Goal: Find specific page/section: Find specific page/section

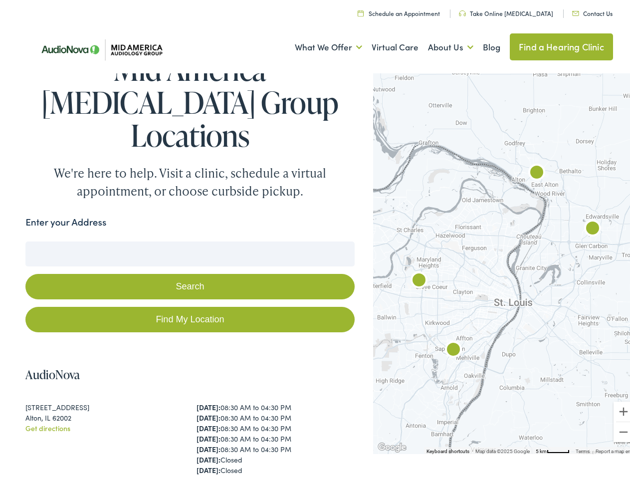
click at [315, 271] on button "Search" at bounding box center [189, 283] width 329 height 25
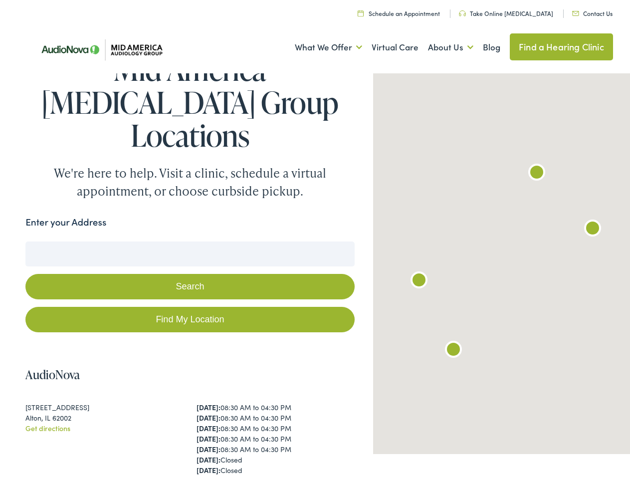
click at [319, 44] on link "What We Offer" at bounding box center [328, 44] width 67 height 37
click at [440, 44] on link "About Us" at bounding box center [450, 44] width 45 height 37
click at [403, 233] on button "Search" at bounding box center [407, 239] width 12 height 12
click at [188, 271] on button "Search" at bounding box center [189, 283] width 329 height 25
click at [499, 259] on div at bounding box center [506, 259] width 266 height 384
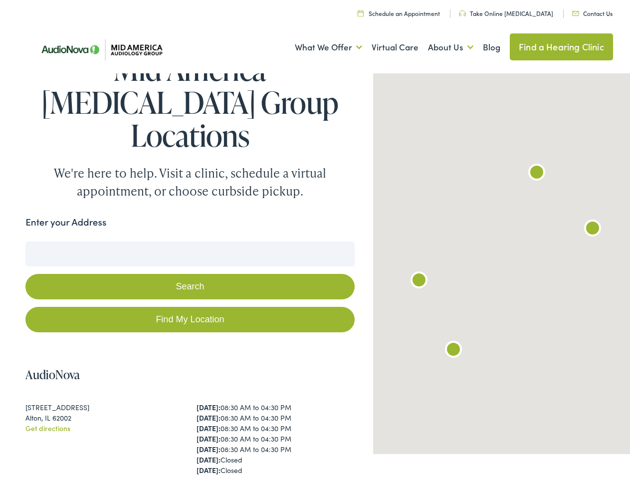
click at [499, 259] on div at bounding box center [506, 259] width 266 height 384
